Goal: Information Seeking & Learning: Understand process/instructions

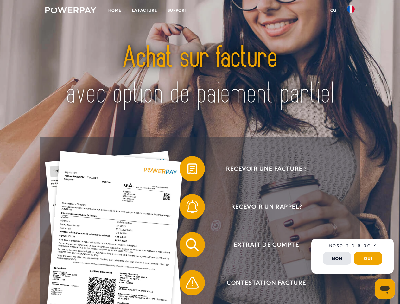
click at [71, 11] on img at bounding box center [70, 10] width 51 height 6
click at [351, 11] on img at bounding box center [351, 9] width 8 height 8
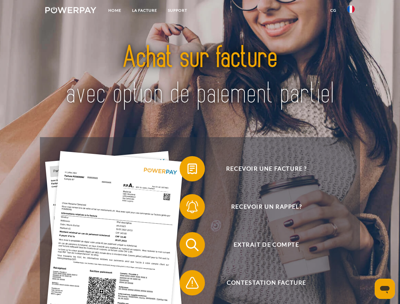
click at [333, 10] on link "CG" at bounding box center [333, 10] width 17 height 11
click at [188, 170] on span at bounding box center [183, 169] width 32 height 32
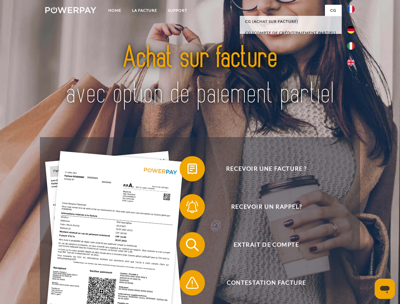
click at [188, 208] on div "Recevoir une facture ? Recevoir un rappel? Extrait de compte retour" at bounding box center [200, 263] width 320 height 253
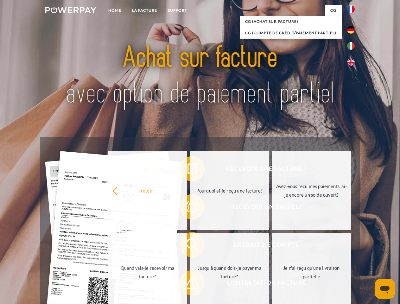
click at [190, 246] on link "Jusqu'à quand dois-je payer ma facture?" at bounding box center [229, 272] width 79 height 79
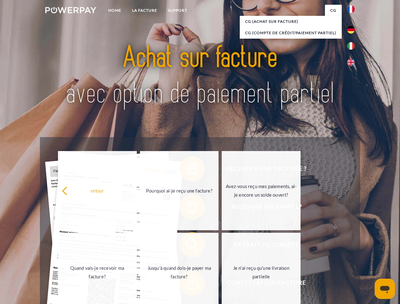
click at [188, 284] on span at bounding box center [183, 283] width 32 height 32
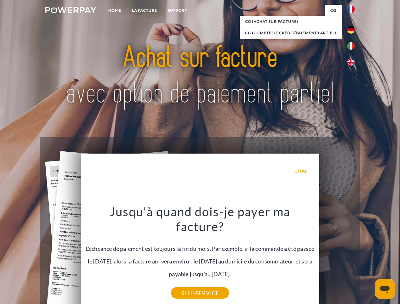
click at [353, 256] on div "Recevoir une facture ? Recevoir un rappel? Extrait de compte retour" at bounding box center [200, 263] width 320 height 253
click at [337, 258] on span "Extrait de compte" at bounding box center [266, 244] width 155 height 25
click at [368, 259] on header "Home LA FACTURE Support" at bounding box center [200, 219] width 400 height 438
